Goal: Use online tool/utility: Utilize a website feature to perform a specific function

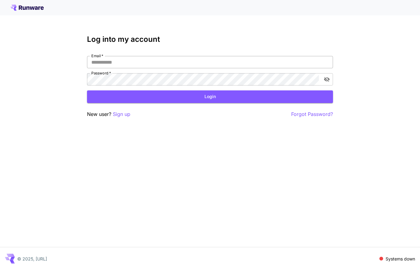
drag, startPoint x: 220, startPoint y: 37, endPoint x: 186, endPoint y: 62, distance: 42.6
click at [220, 37] on h3 "Log into my account" at bounding box center [210, 39] width 246 height 9
click at [146, 66] on input "Email   *" at bounding box center [210, 62] width 246 height 12
type input "**********"
drag, startPoint x: 132, startPoint y: 100, endPoint x: 166, endPoint y: 93, distance: 34.9
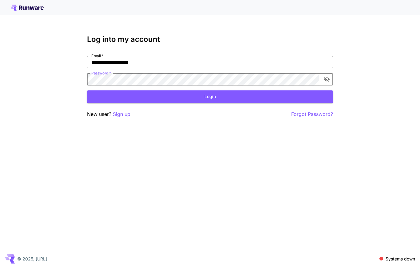
click at [132, 100] on button "Login" at bounding box center [210, 96] width 246 height 13
click at [161, 92] on button "Login" at bounding box center [210, 96] width 246 height 13
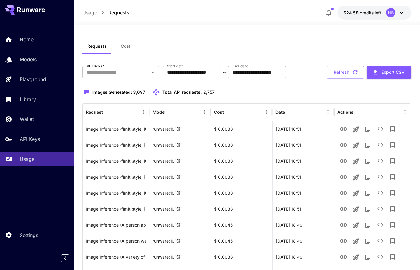
click at [213, 42] on div "Requests Cost" at bounding box center [246, 46] width 329 height 15
click at [170, 42] on div "Requests Cost" at bounding box center [246, 46] width 329 height 15
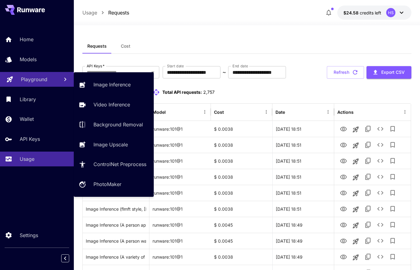
click at [33, 76] on p "Playground" at bounding box center [34, 79] width 26 height 7
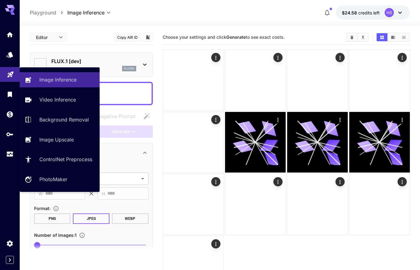
click at [106, 85] on div at bounding box center [91, 93] width 123 height 23
type input "**********"
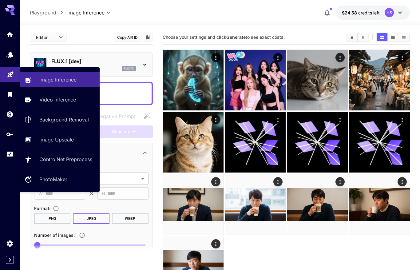
click at [88, 41] on div "Editor **** ​ Copy AIR ID" at bounding box center [91, 37] width 123 height 14
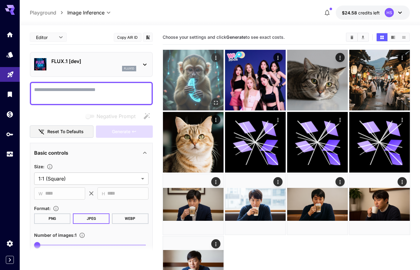
click at [192, 62] on img at bounding box center [193, 80] width 61 height 61
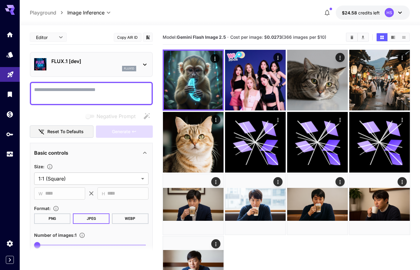
click at [127, 59] on p "FLUX.1 [dev]" at bounding box center [93, 60] width 85 height 7
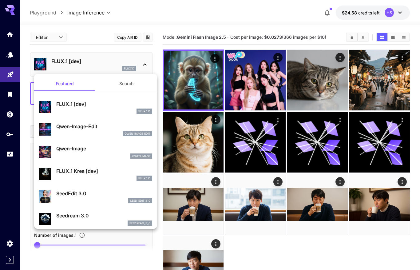
click at [100, 67] on div at bounding box center [210, 135] width 420 height 270
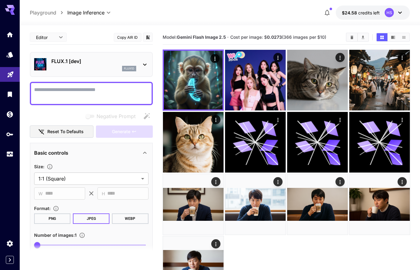
click at [93, 66] on div "flux1d" at bounding box center [93, 69] width 85 height 6
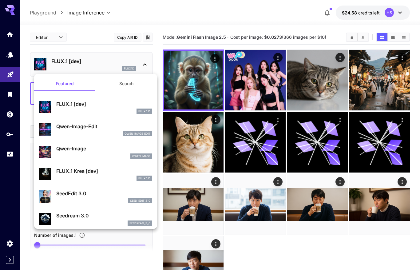
click at [124, 84] on button "Search" at bounding box center [126, 83] width 61 height 15
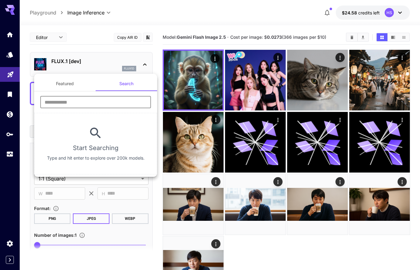
click at [86, 103] on input "text" at bounding box center [95, 102] width 111 height 12
type input "******"
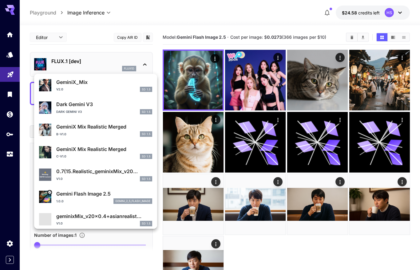
scroll to position [91, 0]
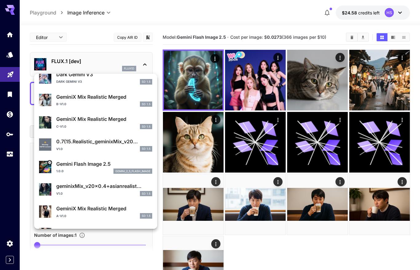
click at [94, 171] on div "1.0.0 gemini_2_5_flash_image" at bounding box center [104, 171] width 96 height 6
type input "**"
type input "***"
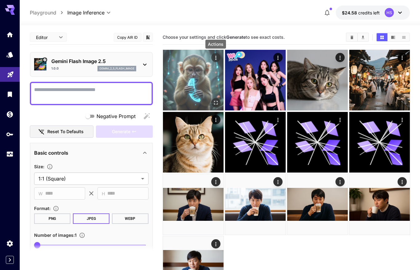
click at [215, 57] on icon "Actions" at bounding box center [215, 58] width 6 height 6
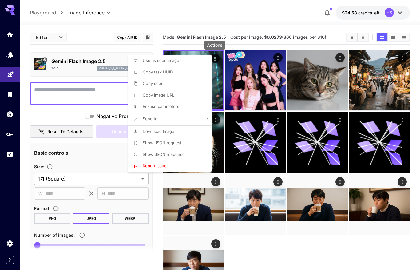
click at [78, 50] on div at bounding box center [210, 135] width 420 height 270
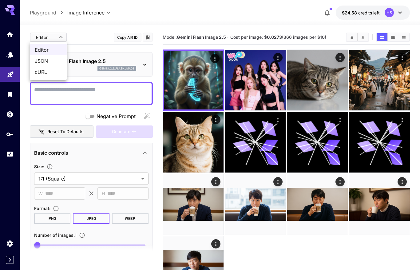
click at [58, 41] on body "**********" at bounding box center [210, 159] width 420 height 318
click at [49, 61] on span "JSON" at bounding box center [48, 60] width 27 height 7
type input "****"
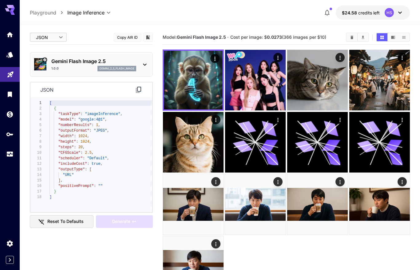
click at [87, 130] on div "[ { "taskType" : "imageInference" , "model" : "google:4@1" , "numberResults" : …" at bounding box center [100, 154] width 103 height 109
click at [87, 114] on div "[ { "taskType" : "imageInference" , "model" : "google:4@1" , "numberResults" : …" at bounding box center [100, 154] width 103 height 109
click at [89, 121] on div "[ { "taskType" : "imageInference" , "model" : "google:4@1" , "numberResults" : …" at bounding box center [100, 154] width 103 height 109
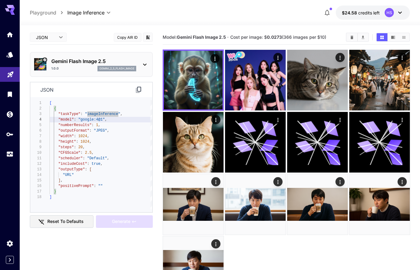
scroll to position [17, 0]
click at [81, 121] on div "[ { "taskType" : "imageInference" , "model" : "google:4@1" , "numberResults" : …" at bounding box center [100, 154] width 103 height 109
drag, startPoint x: 103, startPoint y: 120, endPoint x: 80, endPoint y: 121, distance: 22.4
click at [80, 121] on div "[ { "taskType" : "imageInference" , "model" : "google:4@1" , "numberResults" : …" at bounding box center [100, 154] width 103 height 109
type textarea "**********"
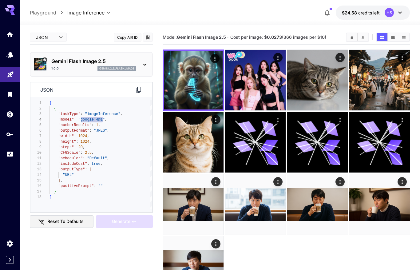
click at [77, 185] on div "[ { "taskType" : "imageInference" , "model" : "google:4@1" , "numberResults" : …" at bounding box center [100, 154] width 103 height 109
click at [86, 184] on div "[ { "taskType" : "imageInference" , "model" : "google:4@1" , "numberResults" : …" at bounding box center [100, 154] width 103 height 109
click at [90, 46] on div "JSON **** ​ Copy AIR ID" at bounding box center [91, 38] width 123 height 17
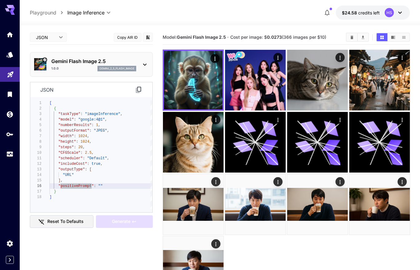
click at [60, 40] on body "**********" at bounding box center [210, 159] width 420 height 318
click at [57, 48] on span "Editor" at bounding box center [48, 49] width 27 height 7
type input "****"
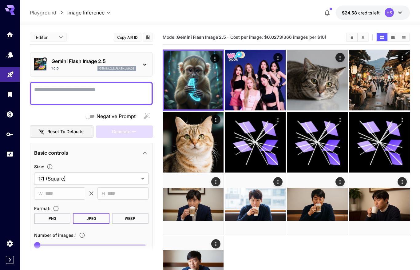
click at [75, 70] on div "1.0.0 gemini_2_5_flash_image" at bounding box center [93, 69] width 85 height 6
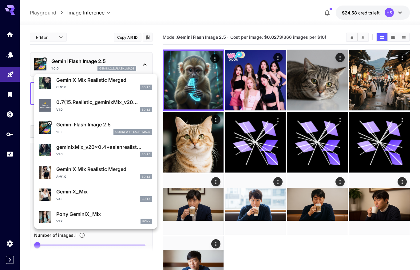
scroll to position [133, 0]
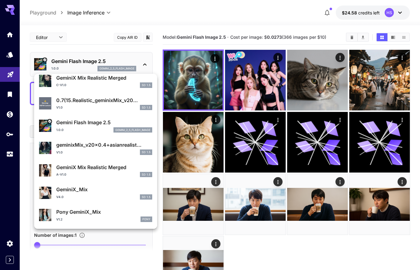
click at [178, 15] on div at bounding box center [210, 135] width 420 height 270
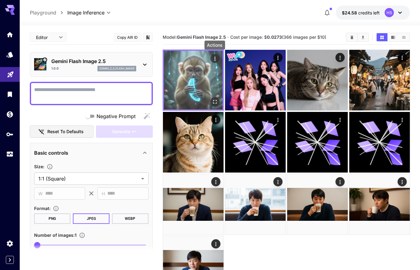
click at [214, 58] on icon "Actions" at bounding box center [214, 59] width 6 height 6
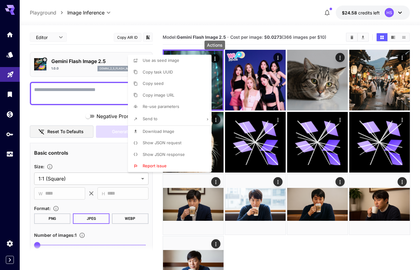
click at [176, 144] on span "Show JSON request" at bounding box center [162, 142] width 39 height 5
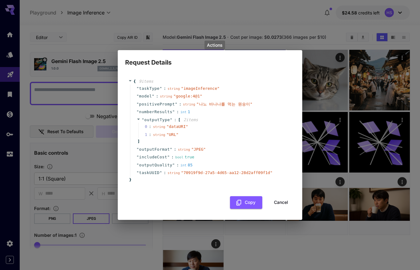
click at [280, 201] on button "Cancel" at bounding box center [281, 202] width 28 height 13
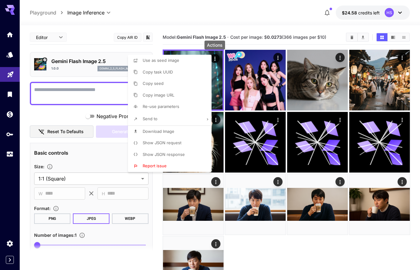
click at [62, 117] on div at bounding box center [210, 135] width 420 height 270
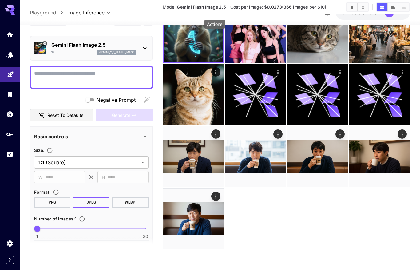
scroll to position [0, 0]
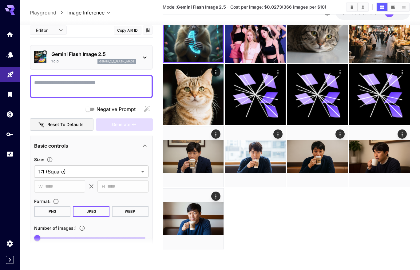
click at [54, 110] on div "Negative Prompt" at bounding box center [91, 109] width 123 height 12
click at [86, 37] on div "Editor **** ​ Copy AIR ID" at bounding box center [91, 30] width 123 height 14
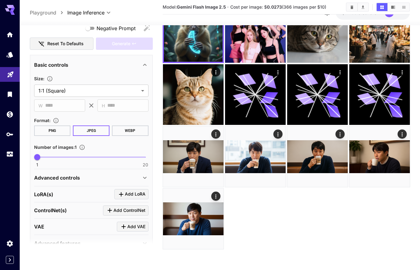
scroll to position [89, 0]
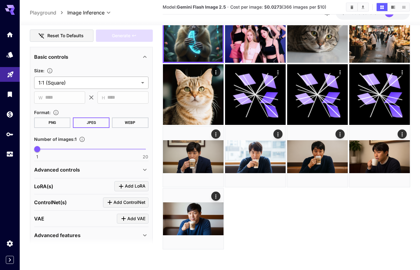
click at [107, 84] on body "**********" at bounding box center [210, 111] width 420 height 318
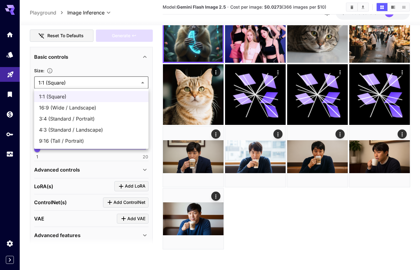
click at [64, 107] on span "16:9 (Wide / Landscape)" at bounding box center [91, 107] width 104 height 7
type input "**********"
type input "****"
type input "***"
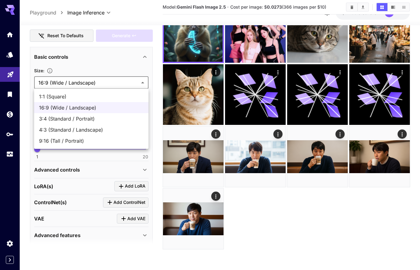
click at [88, 80] on body "**********" at bounding box center [210, 111] width 420 height 318
click at [77, 112] on li "16:9 (Wide / Landscape)" at bounding box center [91, 107] width 114 height 11
click at [77, 85] on body "**********" at bounding box center [210, 111] width 420 height 318
click at [73, 120] on span "3:4 (Standard / Portrait)" at bounding box center [91, 118] width 104 height 7
type input "**********"
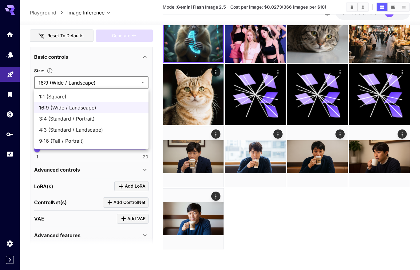
type input "***"
type input "****"
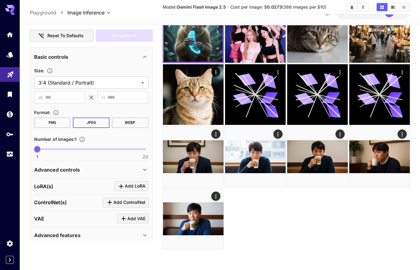
click at [96, 59] on div "Basic controls" at bounding box center [87, 56] width 107 height 7
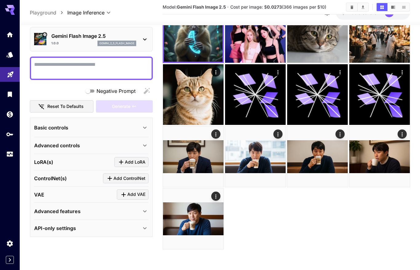
scroll to position [18, 0]
click at [104, 125] on div "Basic controls" at bounding box center [87, 127] width 107 height 7
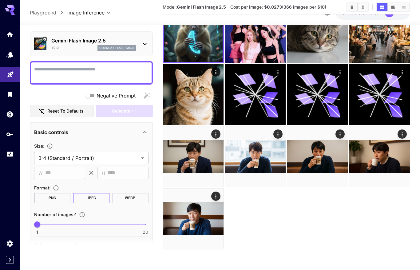
scroll to position [0, 0]
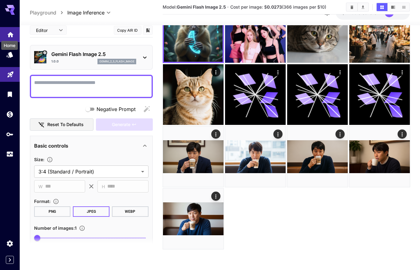
click at [12, 37] on div "Home" at bounding box center [10, 44] width 18 height 14
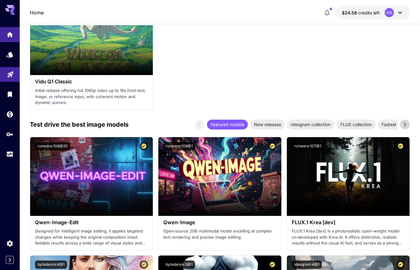
scroll to position [972, 0]
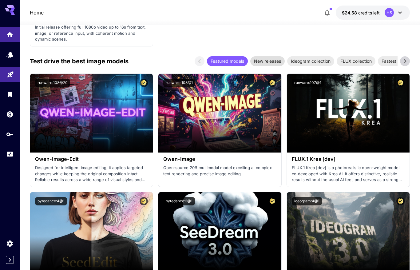
click at [270, 62] on span "New releases" at bounding box center [267, 61] width 34 height 6
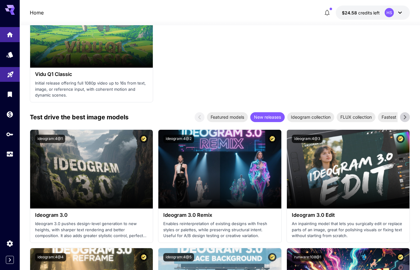
scroll to position [908, 0]
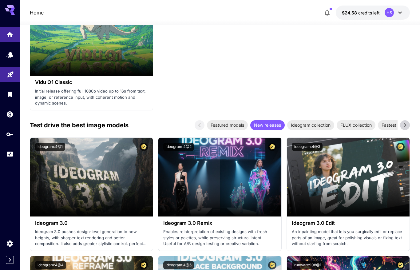
click at [236, 123] on span "Featured models" at bounding box center [227, 125] width 41 height 6
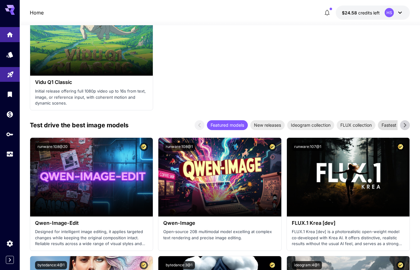
click at [389, 126] on span "Fastest models" at bounding box center [397, 125] width 38 height 6
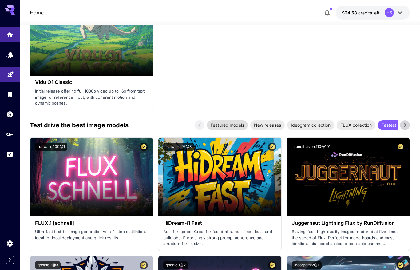
click at [228, 125] on span "Featured models" at bounding box center [227, 125] width 41 height 6
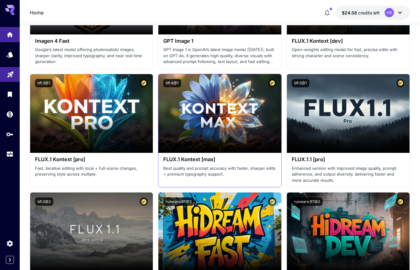
scroll to position [900, 0]
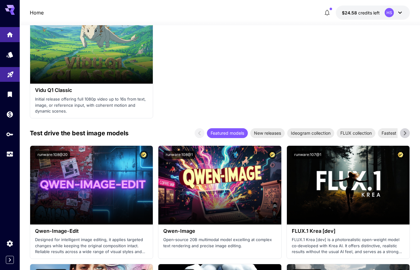
click at [404, 132] on icon at bounding box center [404, 132] width 9 height 9
click at [194, 131] on div "Featured models New releases Ideogram collection FLUX collection Fastest models…" at bounding box center [301, 133] width 215 height 10
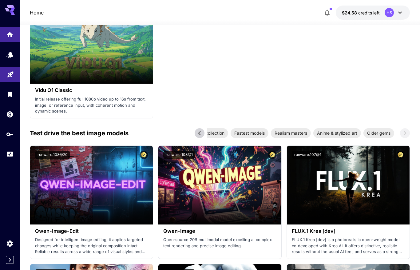
click at [201, 131] on icon at bounding box center [199, 132] width 9 height 9
click at [264, 131] on span "New releases" at bounding box center [267, 133] width 34 height 6
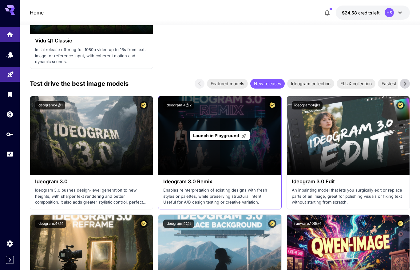
scroll to position [916, 0]
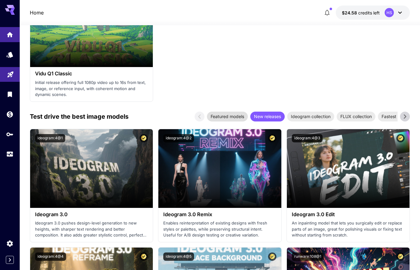
click at [229, 116] on span "Featured models" at bounding box center [227, 116] width 41 height 6
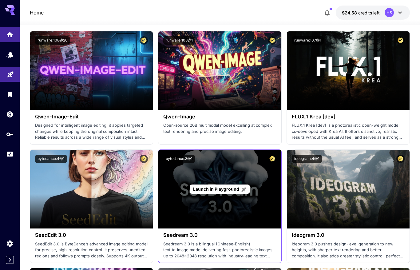
scroll to position [941, 0]
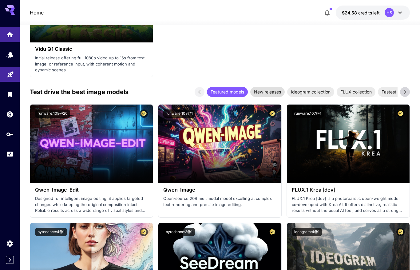
click at [267, 88] on span "New releases" at bounding box center [267, 91] width 34 height 6
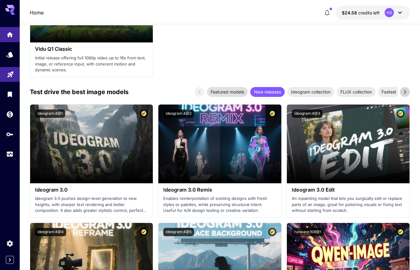
click at [229, 89] on span "Featured models" at bounding box center [227, 91] width 41 height 6
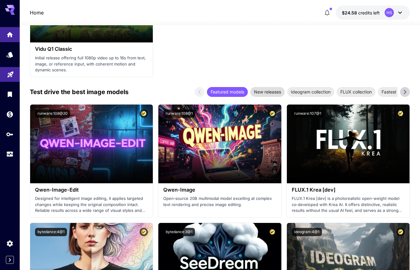
click at [271, 92] on span "New releases" at bounding box center [267, 91] width 34 height 6
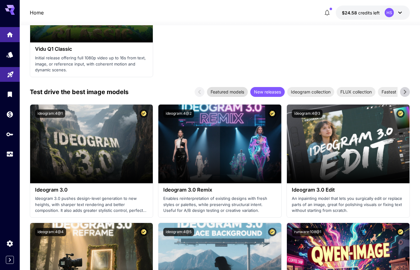
click at [239, 91] on span "Featured models" at bounding box center [227, 91] width 41 height 6
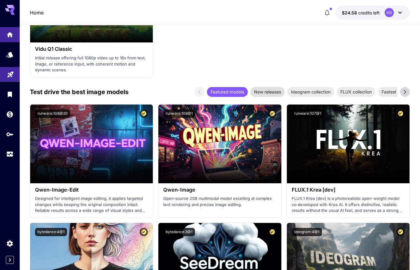
click at [263, 92] on span "New releases" at bounding box center [267, 91] width 34 height 6
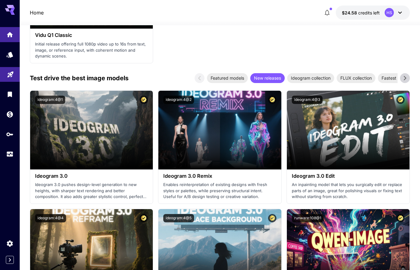
scroll to position [931, 0]
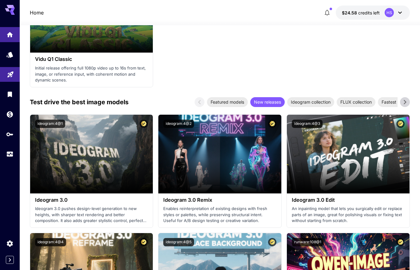
click at [172, 98] on div "Test drive the best image models Featured models New releases Ideogram collecti…" at bounding box center [220, 102] width 380 height 10
click at [190, 88] on section "Test drive the best video models Featured models New releases MiniMax KlingAI B…" at bounding box center [220, 91] width 380 height 1691
click at [176, 97] on div "Test drive the best image models Featured models New releases Ideogram collecti…" at bounding box center [220, 102] width 380 height 10
drag, startPoint x: 245, startPoint y: 51, endPoint x: 244, endPoint y: 47, distance: 3.7
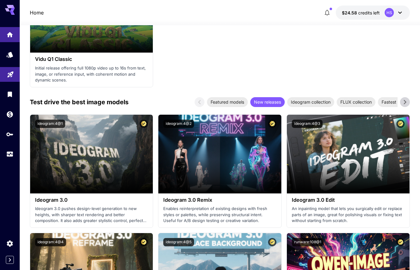
click at [10, 59] on link at bounding box center [10, 54] width 20 height 15
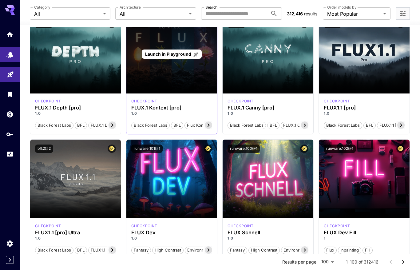
scroll to position [447, 0]
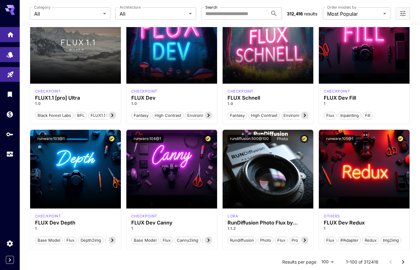
click at [6, 36] on link at bounding box center [10, 34] width 20 height 15
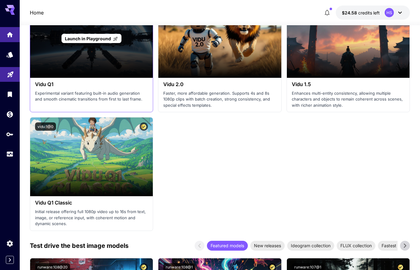
scroll to position [882, 0]
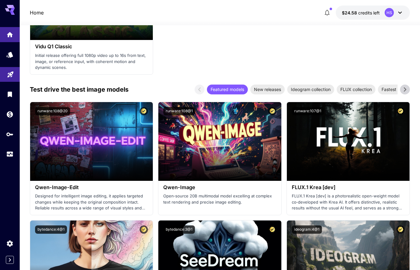
scroll to position [975, 0]
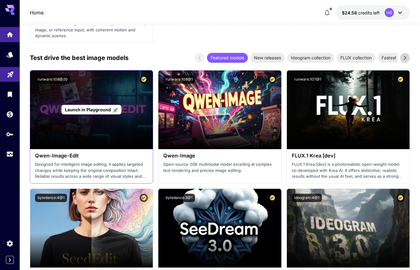
click at [100, 111] on span "Launch in Playground" at bounding box center [88, 109] width 46 height 5
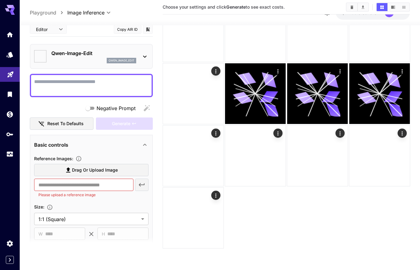
type input "**********"
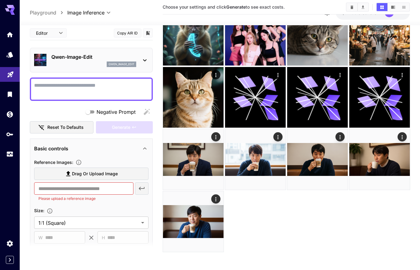
scroll to position [41, 0]
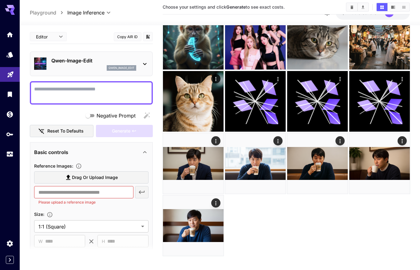
click at [77, 60] on p "Qwen-Image-Edit" at bounding box center [93, 60] width 85 height 7
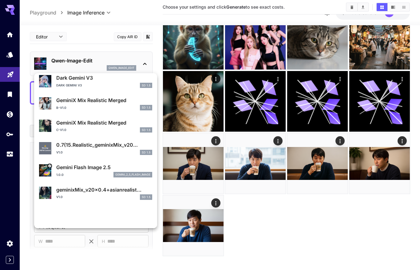
scroll to position [87, 0]
click at [84, 168] on p "Gemini Flash Image 2.5" at bounding box center [104, 166] width 96 height 7
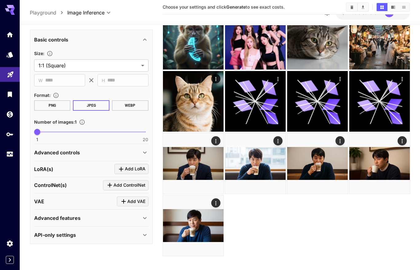
scroll to position [49, 0]
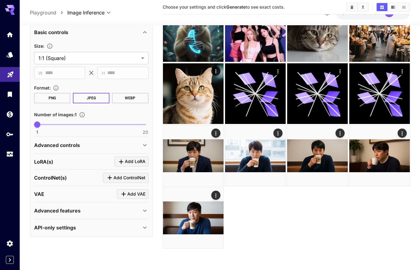
click at [79, 213] on p "Advanced features" at bounding box center [57, 210] width 46 height 7
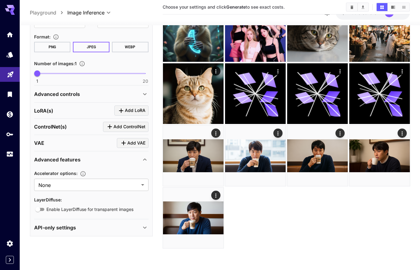
click at [79, 225] on div "API-only settings" at bounding box center [87, 227] width 107 height 7
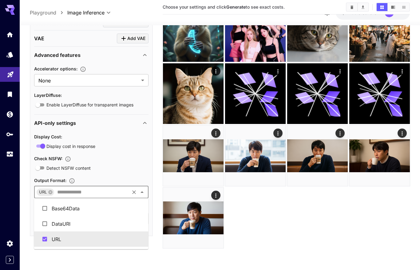
click at [88, 188] on input "text" at bounding box center [92, 191] width 74 height 9
click at [100, 180] on div "Output Format :" at bounding box center [91, 179] width 114 height 7
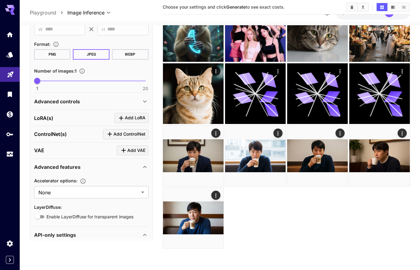
scroll to position [123, 0]
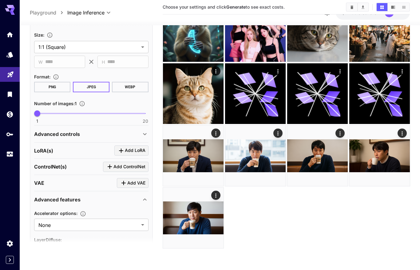
click at [69, 133] on p "Advanced controls" at bounding box center [57, 133] width 46 height 7
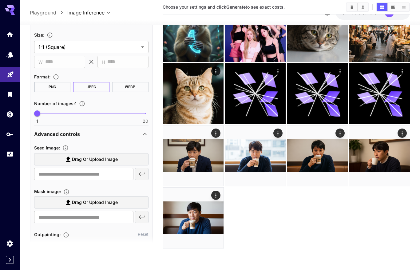
click at [69, 133] on p "Advanced controls" at bounding box center [57, 133] width 46 height 7
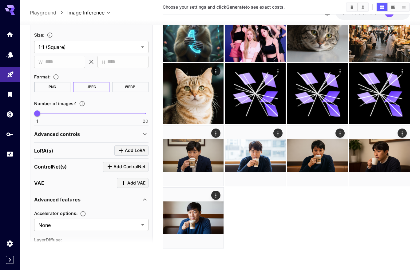
click at [69, 133] on p "Advanced controls" at bounding box center [57, 133] width 46 height 7
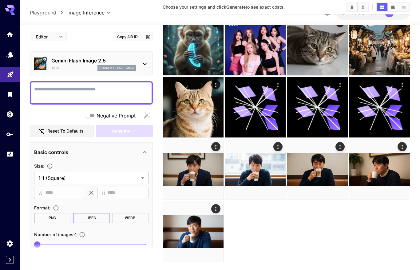
scroll to position [0, 0]
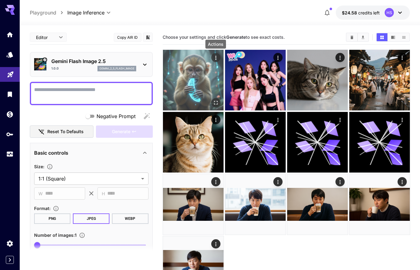
click at [214, 59] on icon "Actions" at bounding box center [215, 58] width 6 height 6
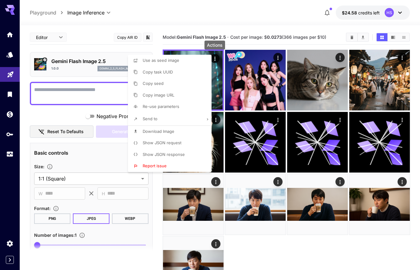
click at [170, 154] on span "Show JSON response" at bounding box center [164, 154] width 42 height 5
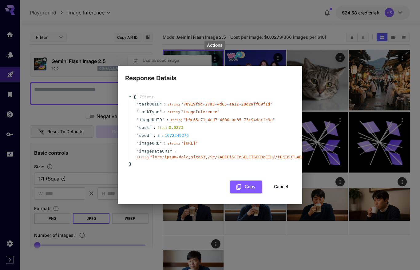
click at [277, 191] on button "Cancel" at bounding box center [281, 186] width 28 height 13
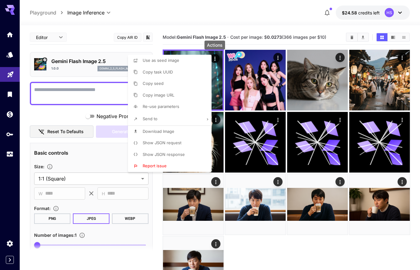
click at [185, 143] on li "Show JSON request" at bounding box center [171, 143] width 87 height 12
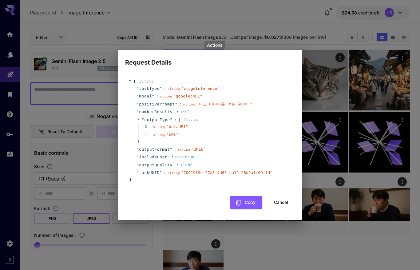
click at [180, 94] on span "" google:4@1 "" at bounding box center [187, 96] width 29 height 5
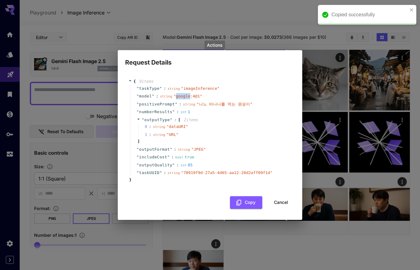
click at [180, 94] on span "" google:4@1 "" at bounding box center [187, 96] width 29 height 5
click at [222, 100] on div "" positivePrompt " : string " 나노 바나나를 먹는 원숭이 "" at bounding box center [211, 104] width 162 height 8
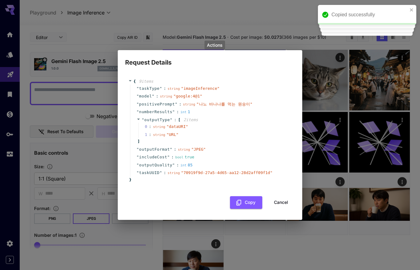
click at [280, 200] on button "Cancel" at bounding box center [281, 202] width 28 height 13
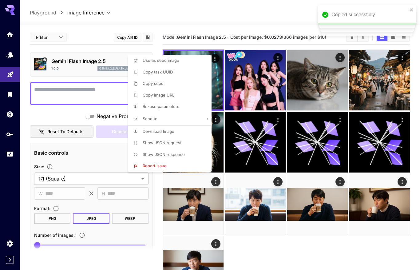
click at [50, 115] on div at bounding box center [210, 135] width 420 height 270
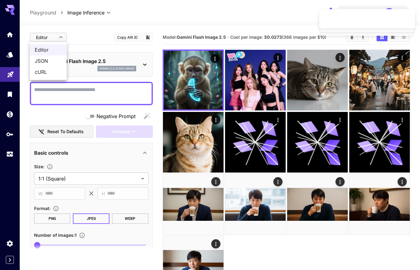
click at [55, 42] on body "**********" at bounding box center [210, 159] width 420 height 318
click at [51, 58] on span "JSON" at bounding box center [48, 60] width 27 height 7
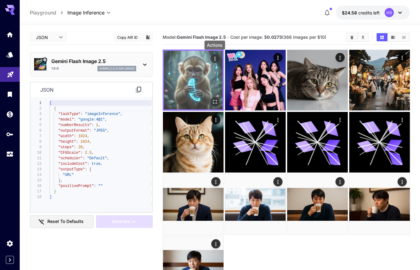
click at [217, 58] on icon "Actions" at bounding box center [214, 59] width 6 height 6
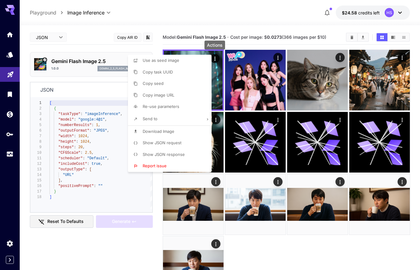
click at [189, 142] on li "Show JSON request" at bounding box center [171, 143] width 87 height 12
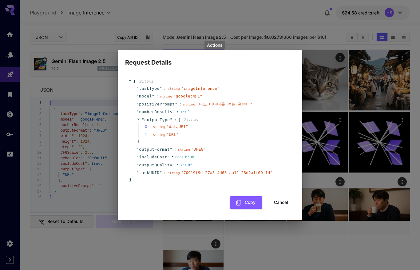
click at [265, 14] on div "Request Details { 9 item s " taskType " : string " imageInference " " model " :…" at bounding box center [210, 135] width 420 height 270
click at [287, 203] on button "Cancel" at bounding box center [281, 202] width 28 height 13
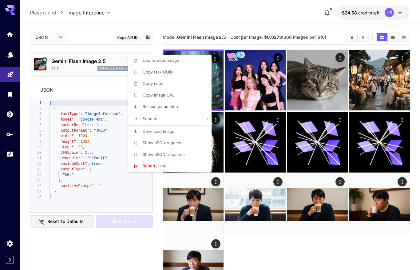
click at [149, 18] on div at bounding box center [210, 135] width 420 height 270
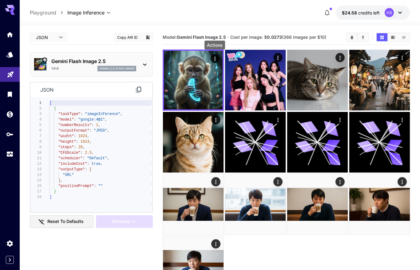
click at [61, 40] on body "**********" at bounding box center [210, 159] width 420 height 318
click at [46, 51] on span "Editor" at bounding box center [48, 49] width 27 height 7
type input "****"
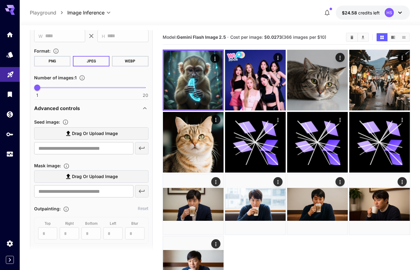
scroll to position [149, 0]
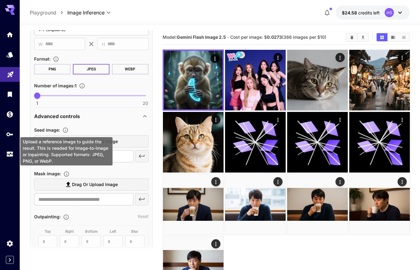
click at [65, 130] on icon "Upload a reference image to guide the result. This is needed for Image-to-Image…" at bounding box center [65, 130] width 6 height 6
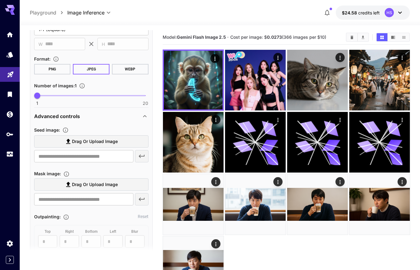
click at [54, 127] on span "Seed image :" at bounding box center [47, 129] width 26 height 5
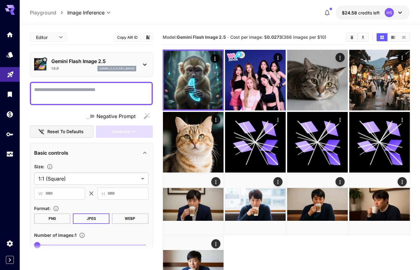
click at [171, 10] on div "**********" at bounding box center [220, 13] width 380 height 14
click at [272, 11] on div "**********" at bounding box center [220, 13] width 380 height 14
click at [11, 33] on icon "Home" at bounding box center [10, 34] width 6 height 5
